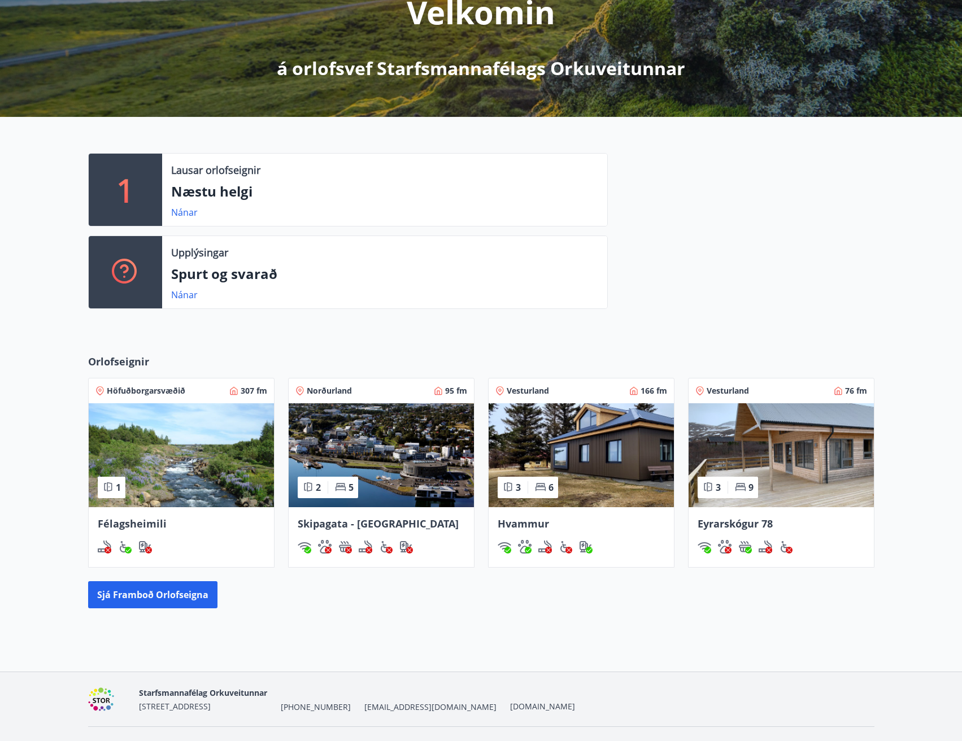
scroll to position [190, 0]
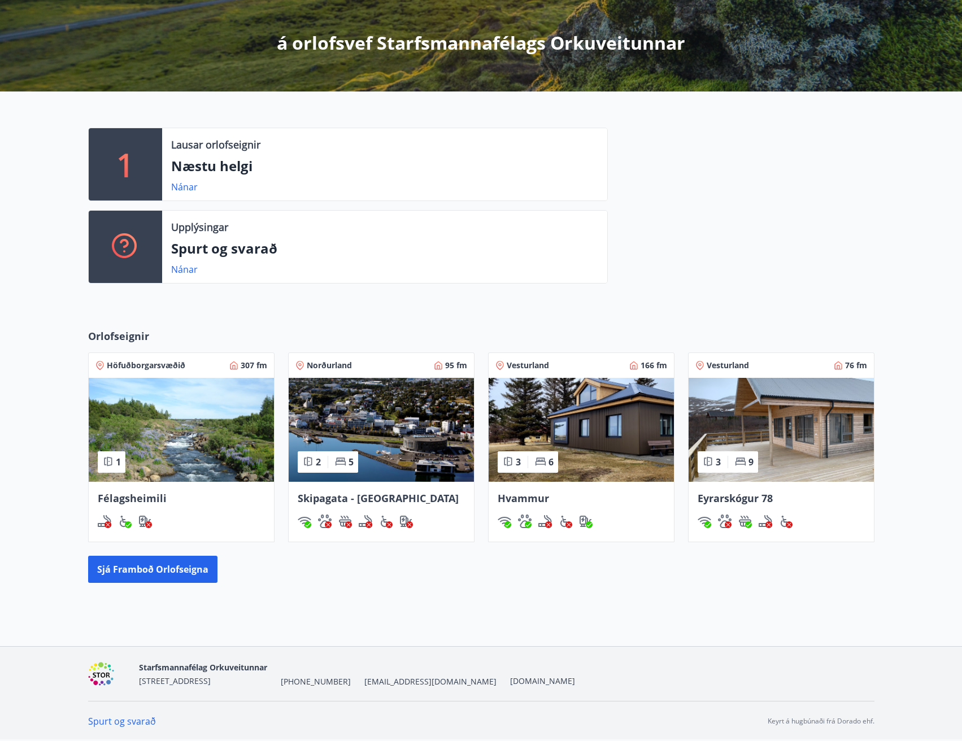
click at [612, 420] on img at bounding box center [581, 430] width 185 height 104
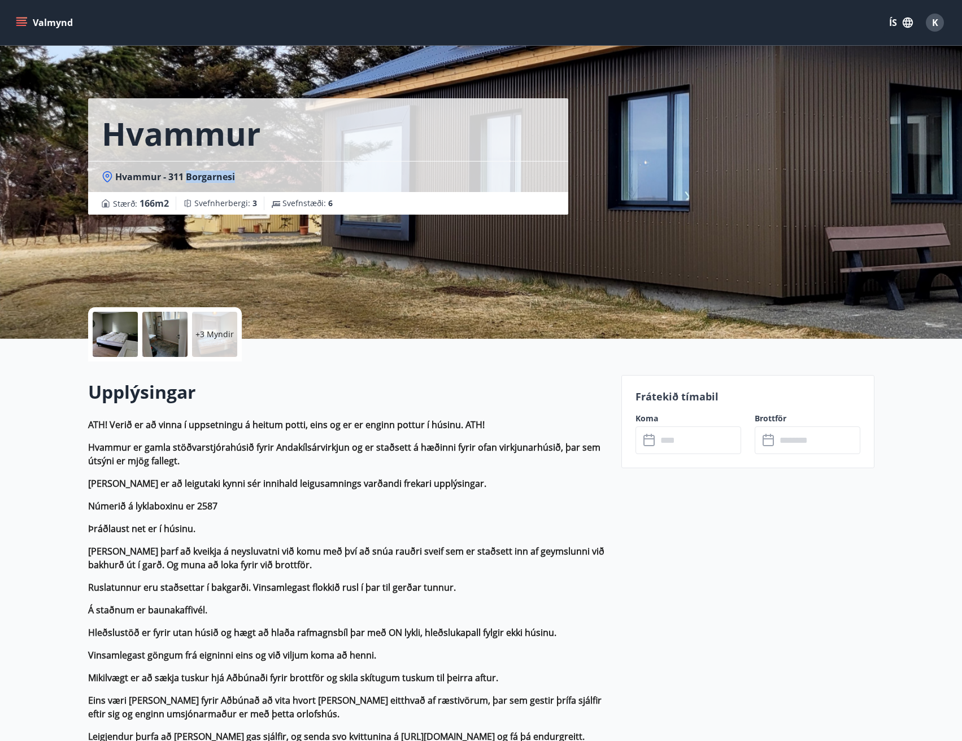
drag, startPoint x: 189, startPoint y: 177, endPoint x: 246, endPoint y: 177, distance: 56.5
click at [246, 177] on div "Hvammur - 311 Borgarnesi" at bounding box center [328, 177] width 453 height 12
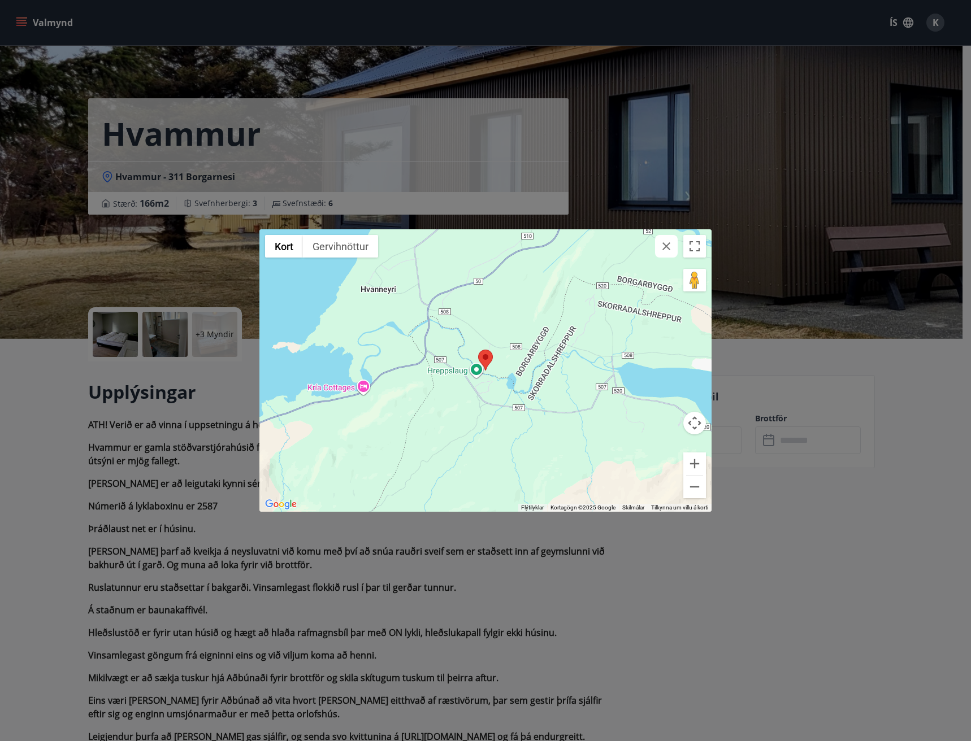
click at [317, 584] on div "← Færa til vinstri → Færa til hægri ↑ Færa upp ↓ Færa niður + Auka aðdrátt - Mi…" at bounding box center [485, 370] width 971 height 741
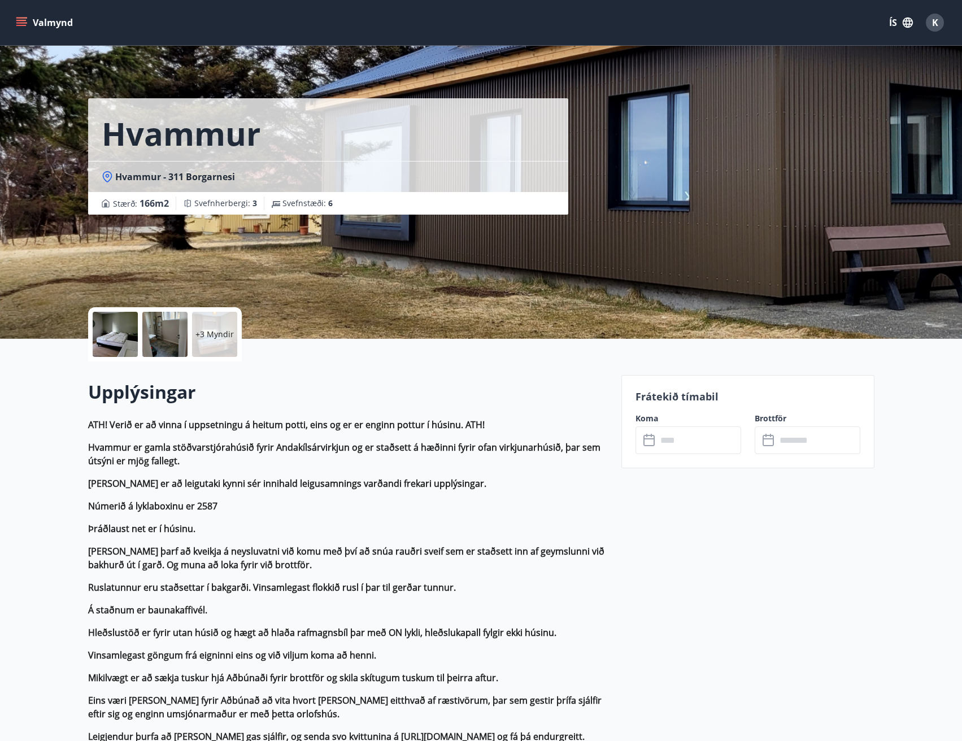
scroll to position [113, 0]
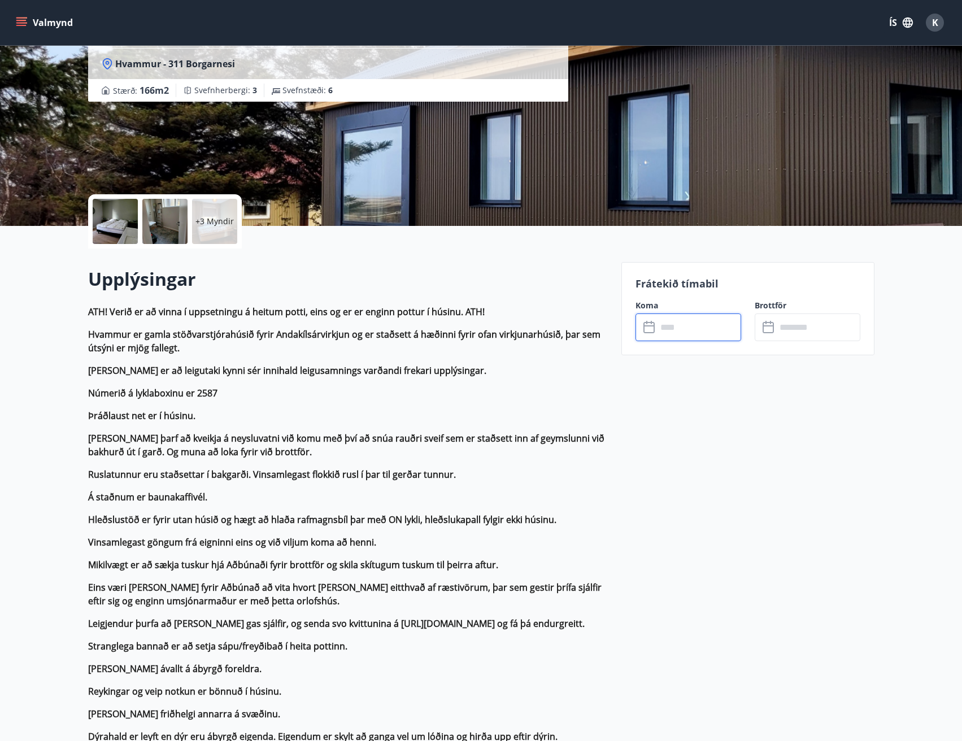
click at [699, 329] on input "text" at bounding box center [699, 328] width 84 height 28
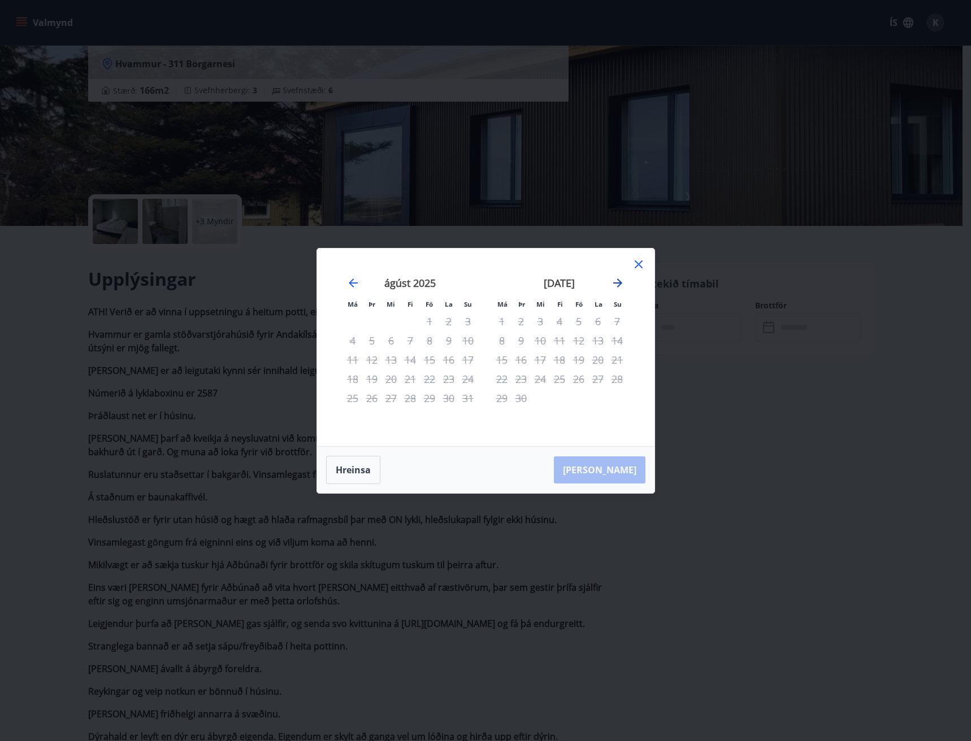
click at [619, 285] on icon "Move forward to switch to the next month." at bounding box center [617, 283] width 9 height 9
click at [500, 337] on div "6" at bounding box center [501, 340] width 19 height 19
click at [522, 338] on div "7" at bounding box center [520, 340] width 19 height 19
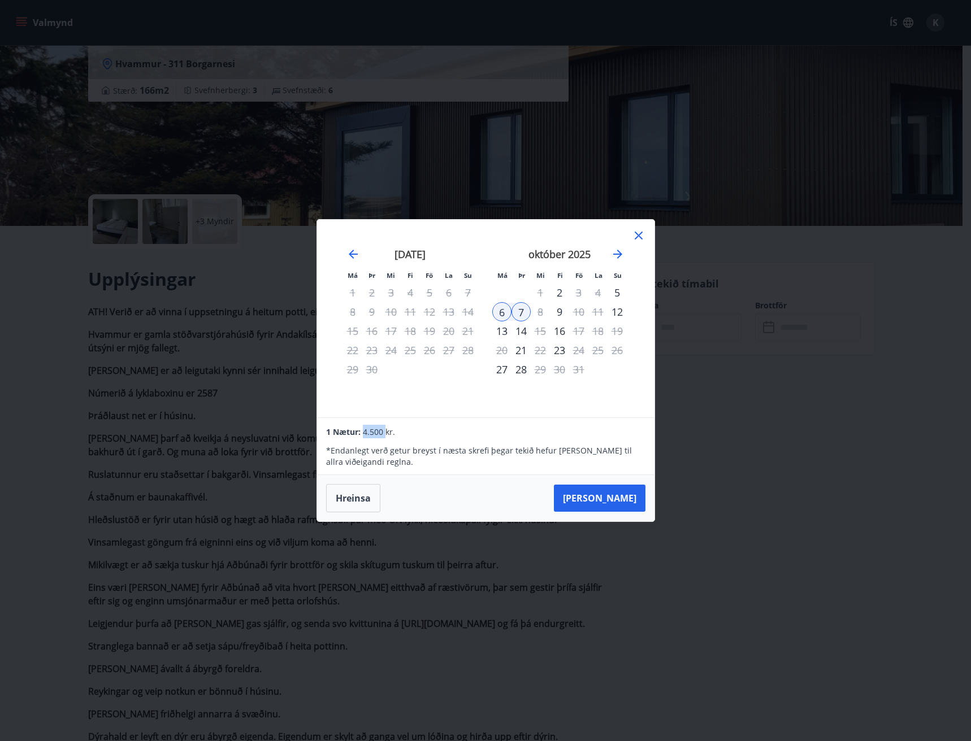
drag, startPoint x: 363, startPoint y: 424, endPoint x: 392, endPoint y: 431, distance: 29.5
click at [390, 431] on div "1 Nætur: 4.500 kr. * Endanlegt verð getur breyst í næsta skrefi þegar tekið hef…" at bounding box center [485, 446] width 337 height 57
click at [414, 459] on p "* Endanlegt verð getur breyst í næsta skrefi þegar tekið hefur [PERSON_NAME] ti…" at bounding box center [485, 456] width 319 height 23
click at [352, 495] on button "Hreinsa" at bounding box center [353, 498] width 54 height 28
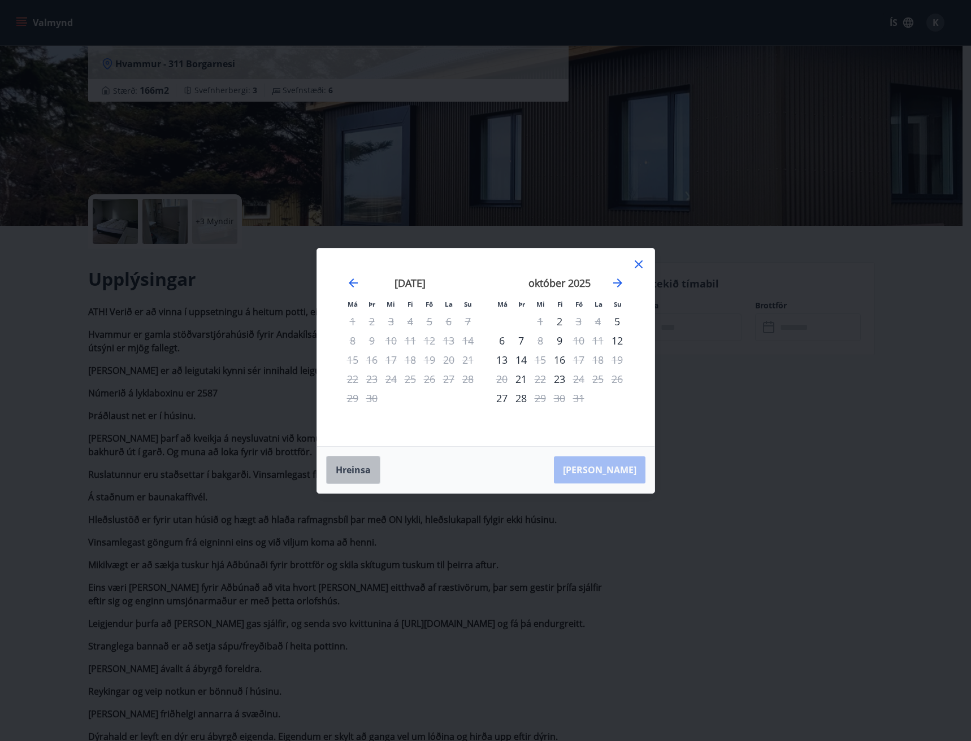
click at [339, 457] on button "Hreinsa" at bounding box center [353, 470] width 54 height 28
click at [635, 261] on icon at bounding box center [639, 265] width 8 height 8
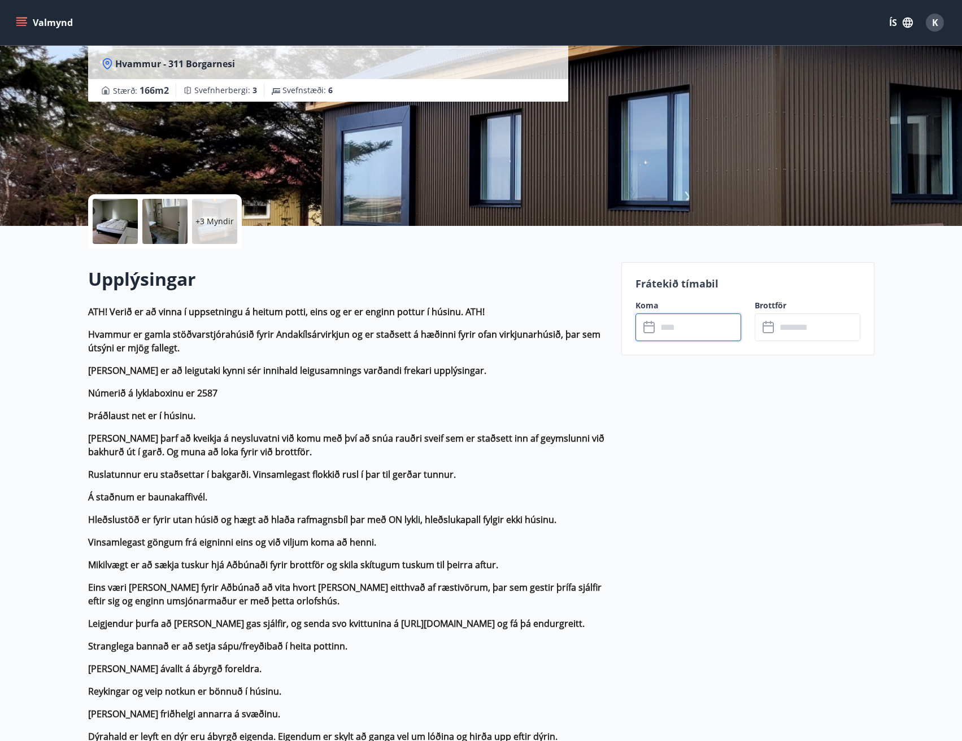
click at [474, 436] on strong "[PERSON_NAME] þarf að kveikja á neysluvatni við komu með því að snúa rauðri sve…" at bounding box center [346, 445] width 517 height 26
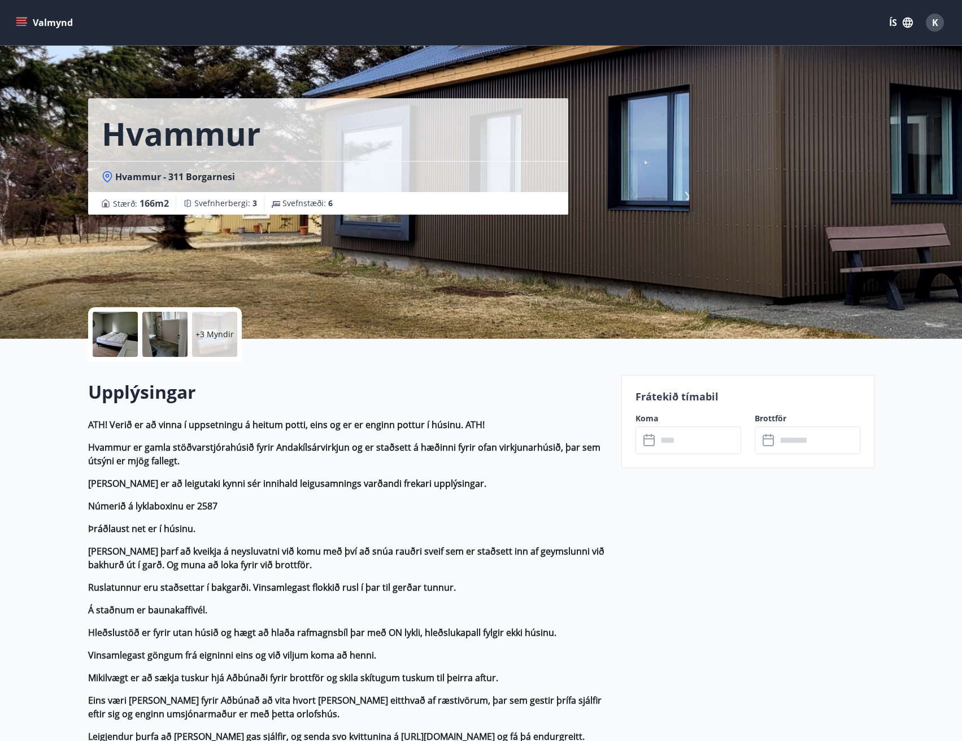
click at [28, 20] on button "Valmynd" at bounding box center [46, 22] width 64 height 20
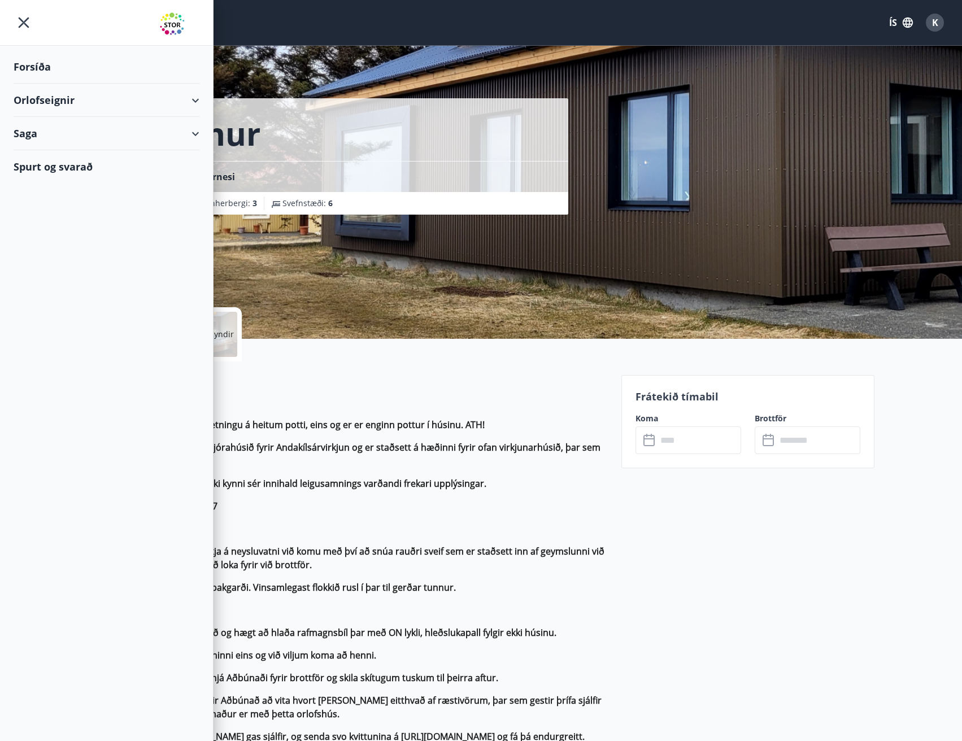
click at [498, 535] on p "Þráðlaust net er í húsinu." at bounding box center [348, 529] width 520 height 14
